Goal: Task Accomplishment & Management: Manage account settings

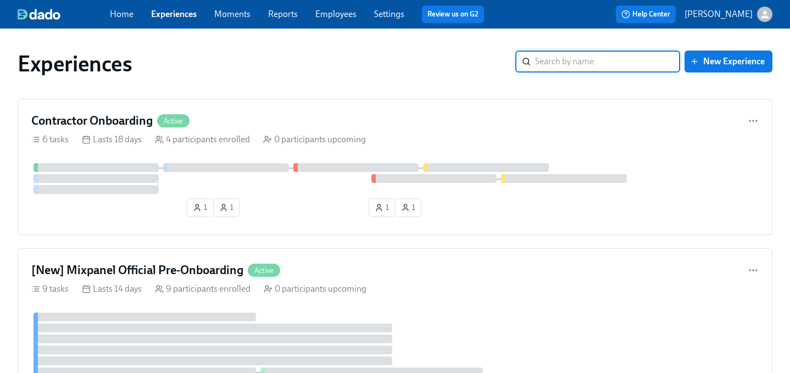
click at [387, 16] on link "Settings" at bounding box center [389, 14] width 30 height 10
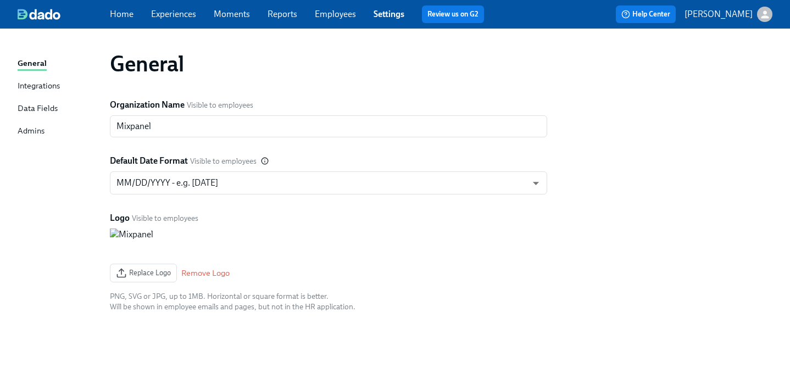
click at [46, 105] on div "Data Fields" at bounding box center [38, 109] width 40 height 14
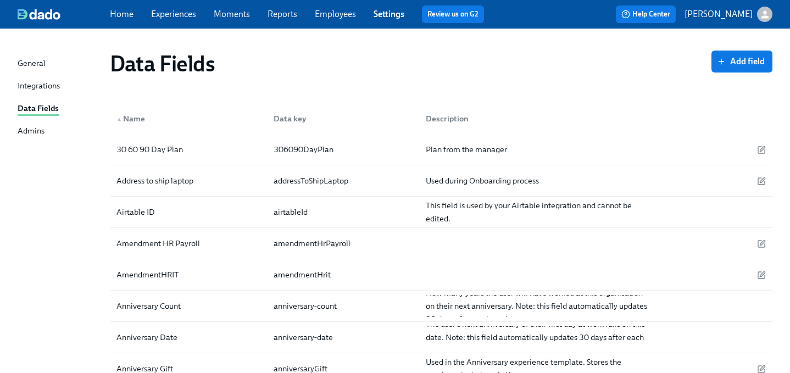
click at [42, 88] on div "Integrations" at bounding box center [39, 87] width 42 height 14
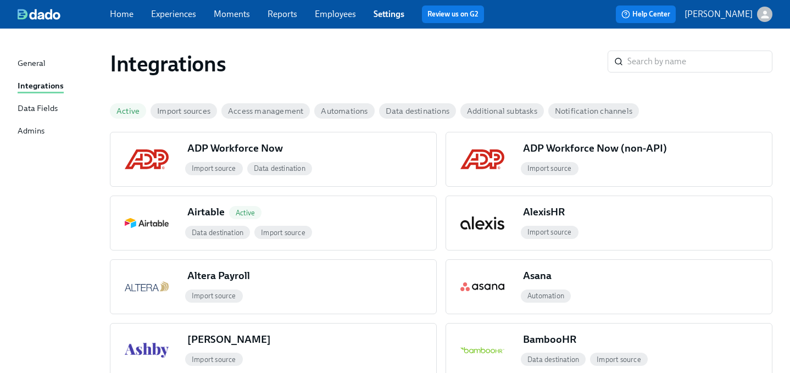
click at [33, 128] on div "Admins" at bounding box center [31, 132] width 27 height 14
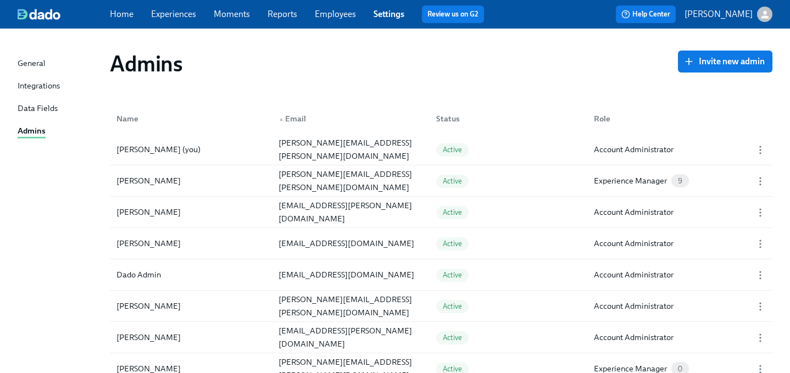
click at [340, 14] on link "Employees" at bounding box center [335, 14] width 41 height 10
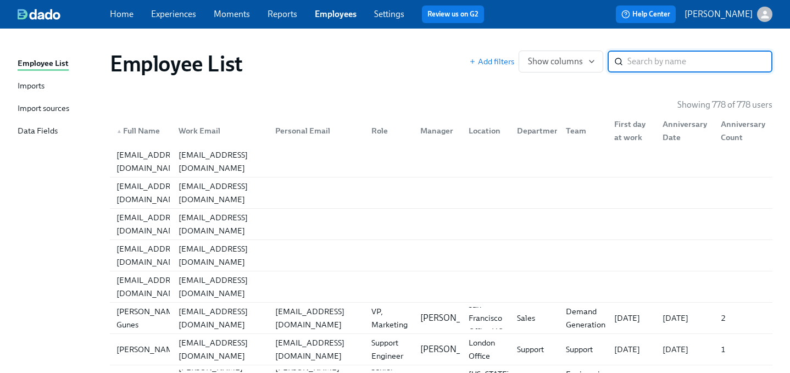
click at [31, 88] on div "Imports" at bounding box center [31, 87] width 27 height 14
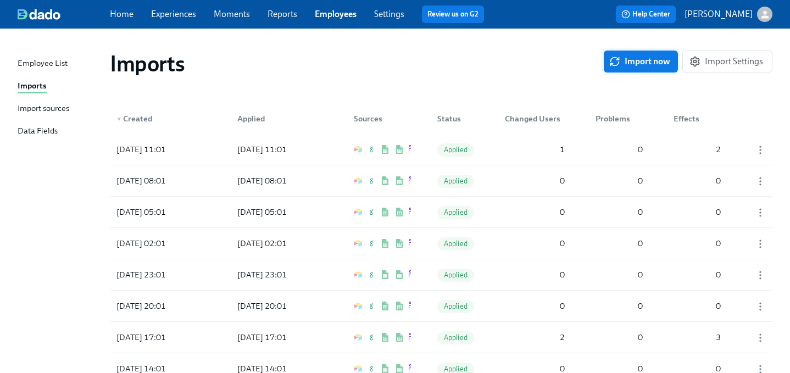
click at [626, 59] on span "Import now" at bounding box center [640, 61] width 59 height 11
click at [350, 14] on link "Employees" at bounding box center [336, 14] width 42 height 10
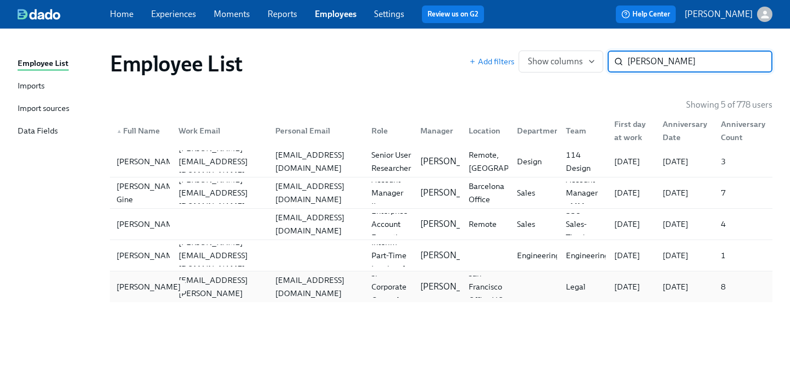
type input "[PERSON_NAME]"
click at [150, 293] on div "[PERSON_NAME]" at bounding box center [148, 286] width 73 height 13
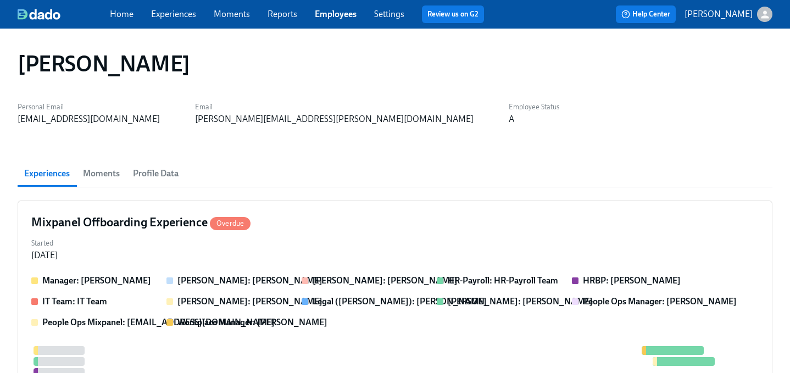
scroll to position [82, 0]
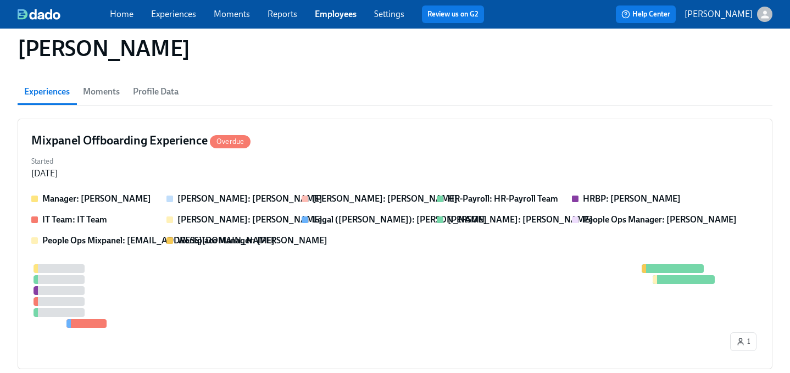
click at [165, 87] on span "Profile Data" at bounding box center [156, 91] width 46 height 15
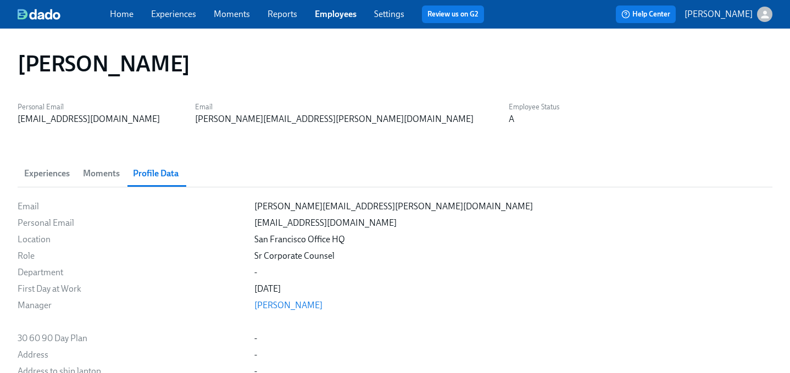
click at [338, 9] on link "Employees" at bounding box center [336, 14] width 42 height 10
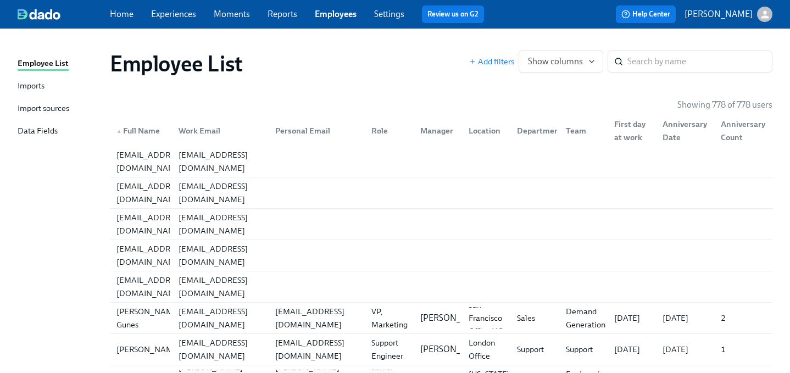
click at [35, 86] on div "Imports" at bounding box center [31, 87] width 27 height 14
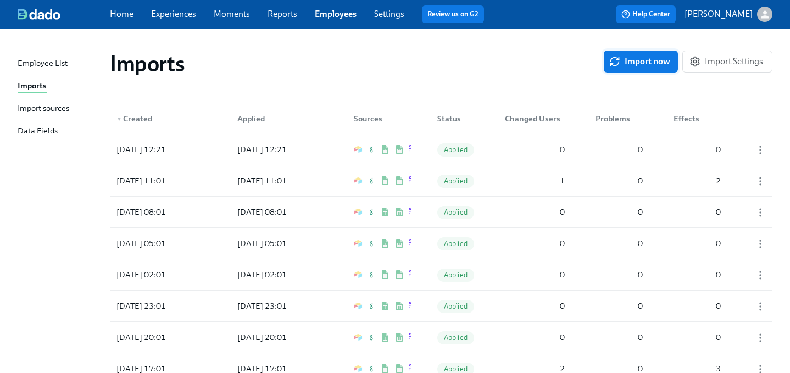
click at [636, 59] on span "Import now" at bounding box center [640, 61] width 59 height 11
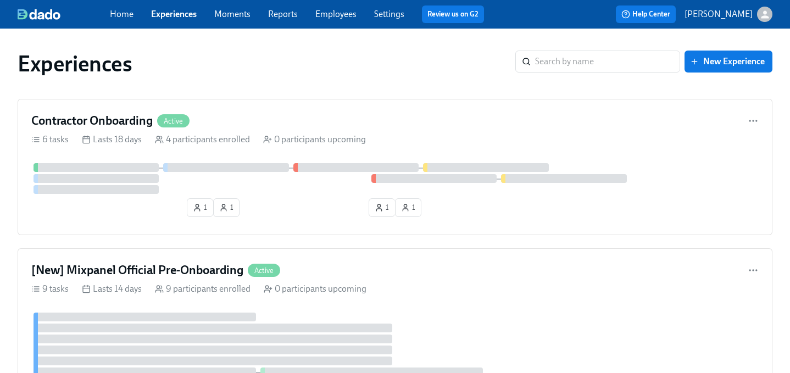
click at [329, 18] on link "Employees" at bounding box center [335, 14] width 41 height 10
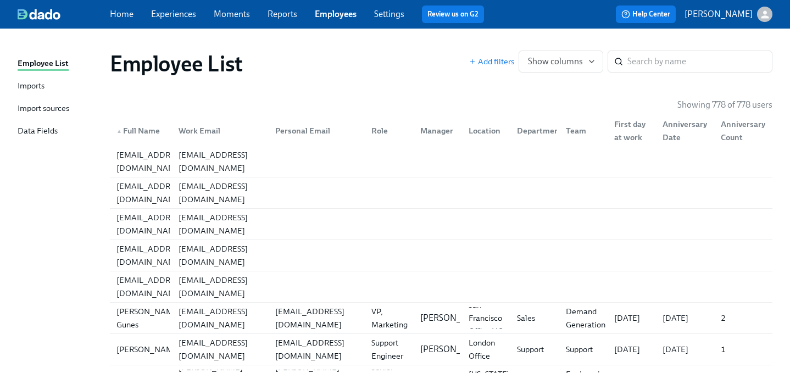
click at [27, 88] on div "Imports" at bounding box center [31, 87] width 27 height 14
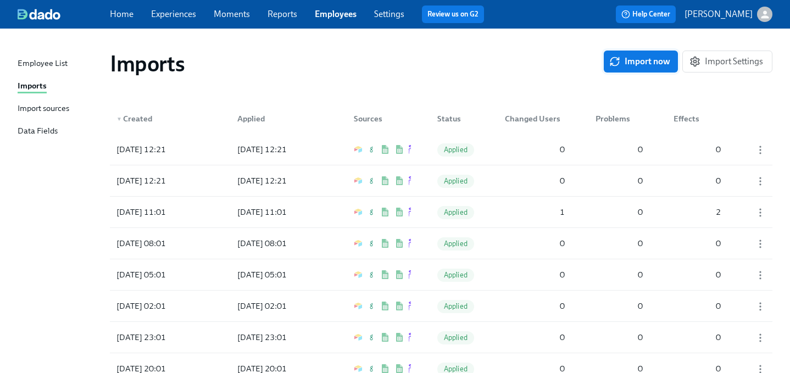
click at [654, 61] on span "Import now" at bounding box center [640, 61] width 59 height 11
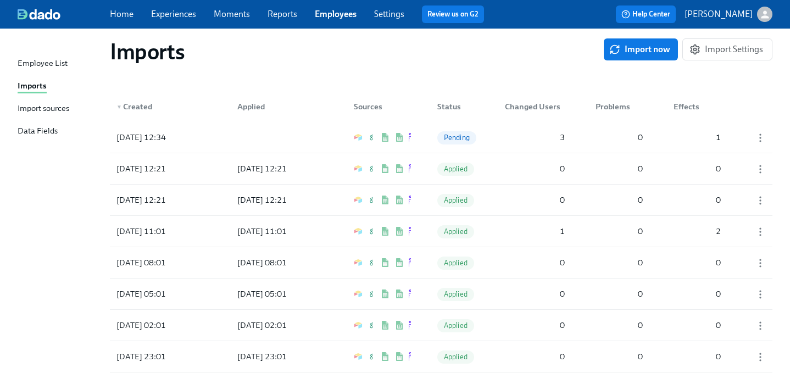
scroll to position [13, 0]
click at [477, 138] on div "Pending" at bounding box center [457, 136] width 48 height 14
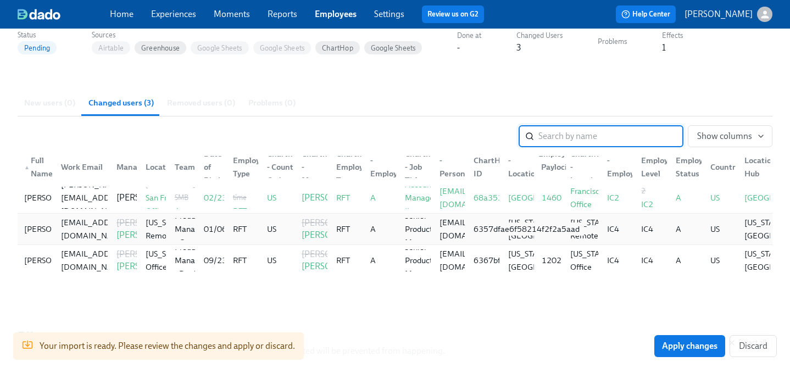
scroll to position [99, 0]
click at [676, 343] on span "Apply changes" at bounding box center [689, 345] width 55 height 11
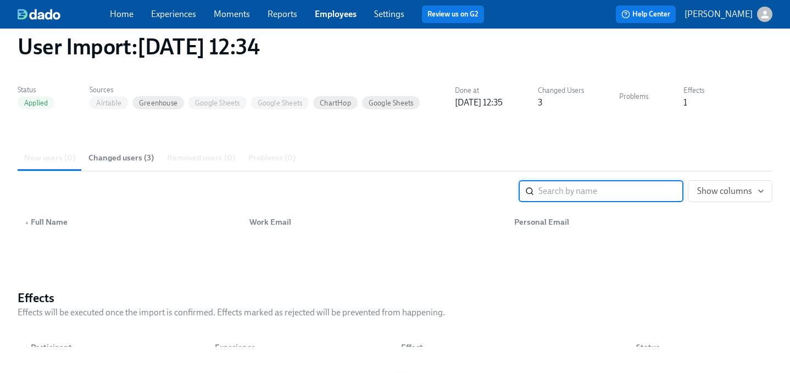
scroll to position [0, 0]
